Goal: Transaction & Acquisition: Book appointment/travel/reservation

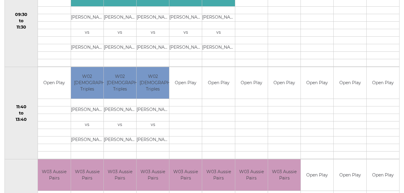
scroll to position [241, 0]
click at [29, 69] on td "11:40 to 13:40" at bounding box center [21, 113] width 33 height 92
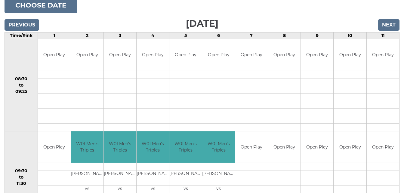
scroll to position [48, 0]
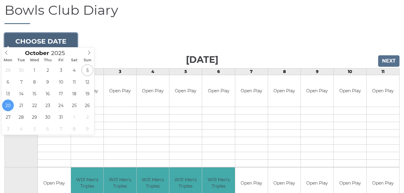
click at [65, 33] on button "Choose date" at bounding box center [41, 41] width 73 height 16
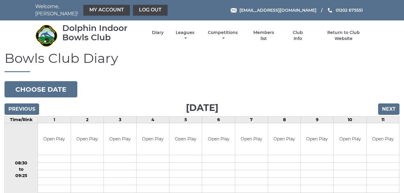
click at [191, 64] on h1 "Bowls Club Diary" at bounding box center [202, 61] width 395 height 21
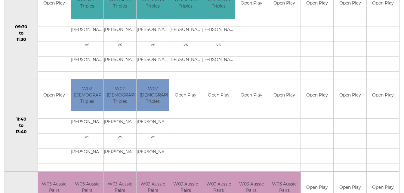
scroll to position [229, 0]
click at [25, 94] on td "11:40 to 13:40" at bounding box center [21, 125] width 33 height 92
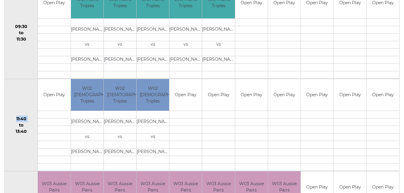
click at [25, 94] on td "11:40 to 13:40" at bounding box center [21, 125] width 33 height 92
drag, startPoint x: 25, startPoint y: 94, endPoint x: 17, endPoint y: 97, distance: 8.9
click at [17, 97] on td "11:40 to 13:40" at bounding box center [21, 125] width 33 height 92
click at [19, 144] on td "11:40 to 13:40" at bounding box center [21, 125] width 33 height 92
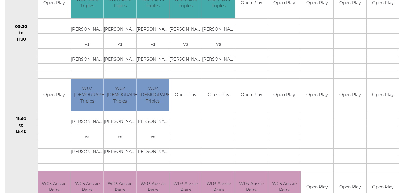
click at [22, 159] on td "11:40 to 13:40" at bounding box center [21, 125] width 33 height 92
click at [27, 154] on td "11:40 to 13:40" at bounding box center [21, 125] width 33 height 92
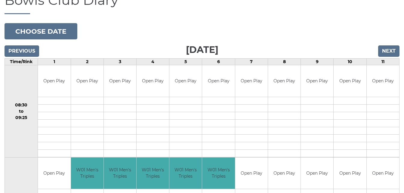
scroll to position [12, 0]
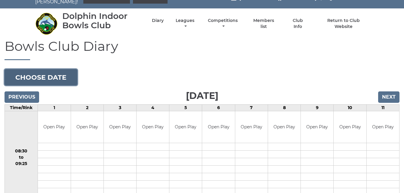
click at [64, 70] on button "Choose date" at bounding box center [41, 77] width 73 height 16
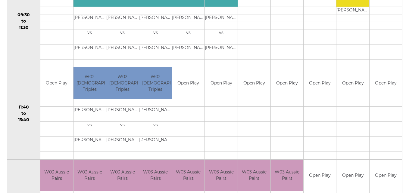
scroll to position [241, 0]
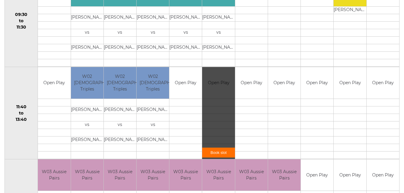
click at [219, 153] on link "Book slot" at bounding box center [218, 153] width 33 height 10
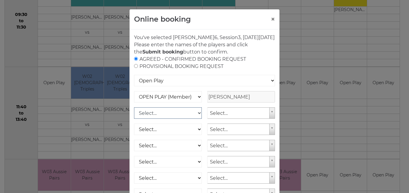
click at [197, 119] on select "Select... OPEN PLAY (Member) OPEN PLAY (Visitor) SPOONS (Member) SPOONS (Visito…" at bounding box center [168, 112] width 68 height 11
select select "1_12"
click at [134, 115] on select "Select... OPEN PLAY (Member) OPEN PLAY (Visitor) SPOONS (Member) SPOONS (Visito…" at bounding box center [168, 112] width 68 height 11
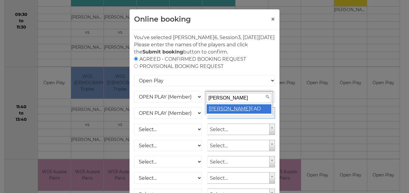
type input "mary h"
select select "1797"
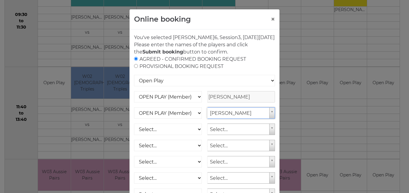
click at [253, 70] on div "AGREED - CONFIRMED BOOKING REQUEST PROVISIONAL BOOKING REQUEST" at bounding box center [204, 63] width 141 height 14
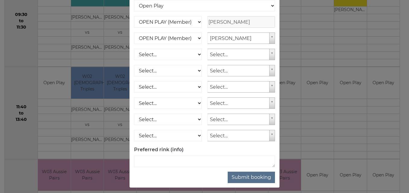
scroll to position [86, 0]
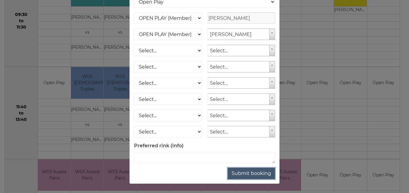
click at [257, 174] on button "Submit booking" at bounding box center [251, 173] width 47 height 11
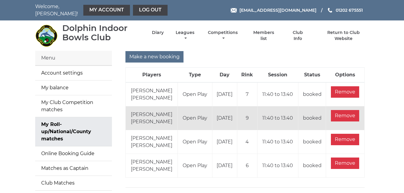
click at [374, 45] on nav "Dolphin Indoor Bowls Club Diary Leagues Club leagues - Winter 2025/2026 Club le…" at bounding box center [202, 35] width 404 height 30
click at [153, 6] on link "Log out" at bounding box center [150, 10] width 35 height 11
